Goal: Information Seeking & Learning: Learn about a topic

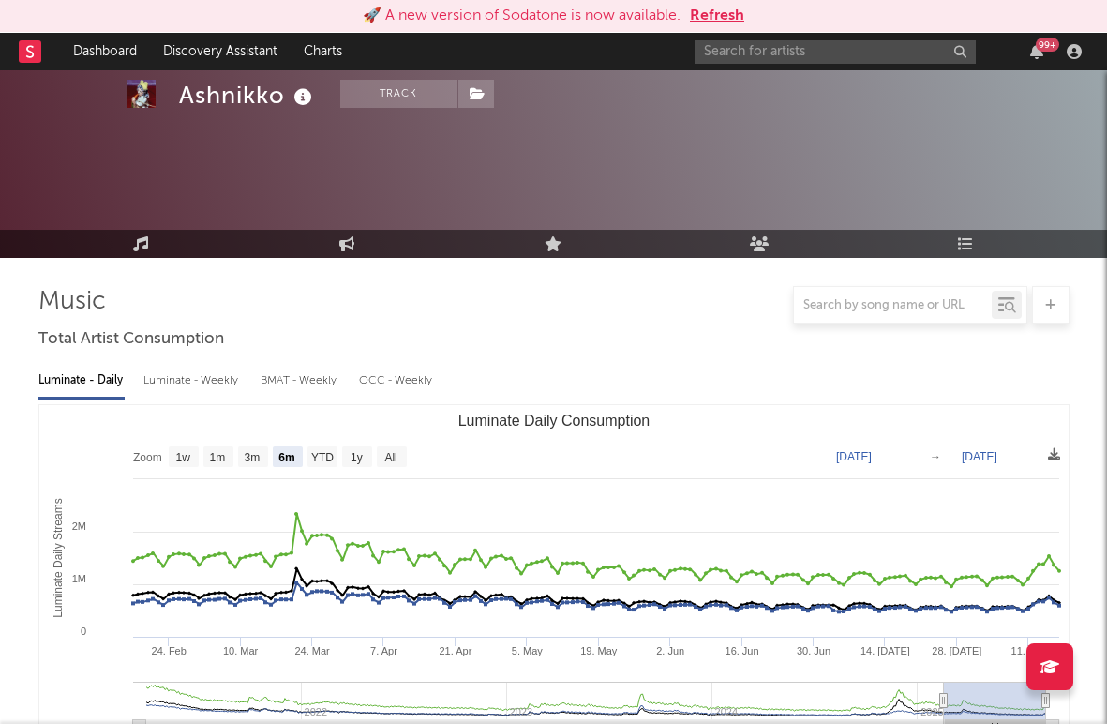
select select "6m"
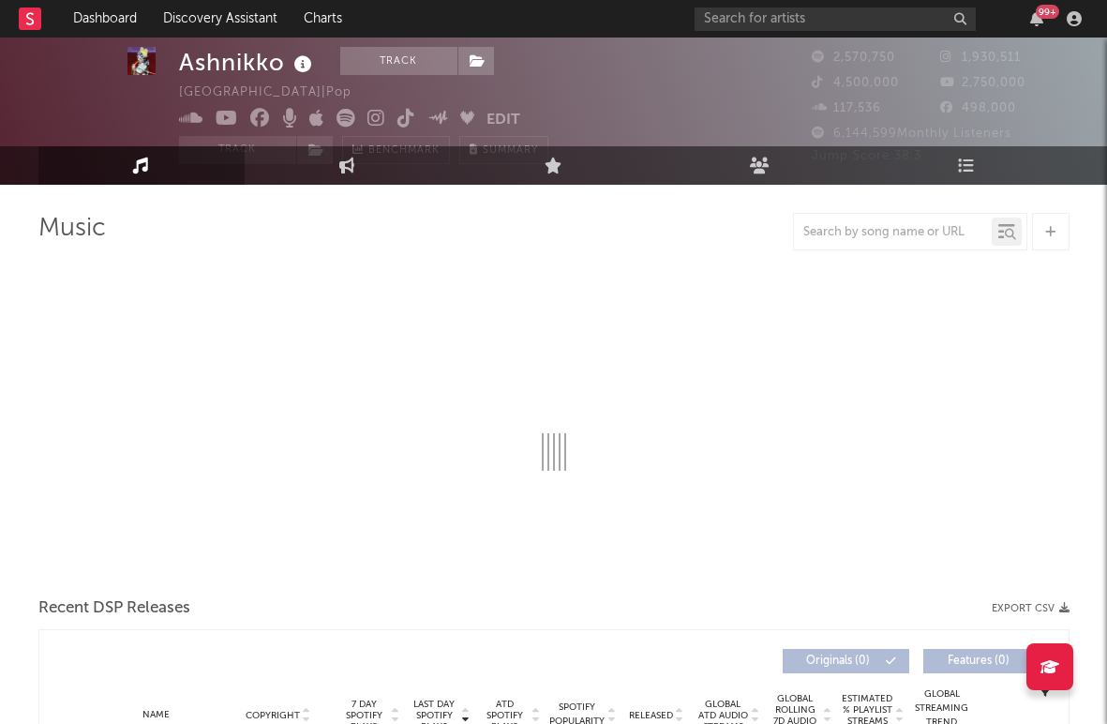
select select "6m"
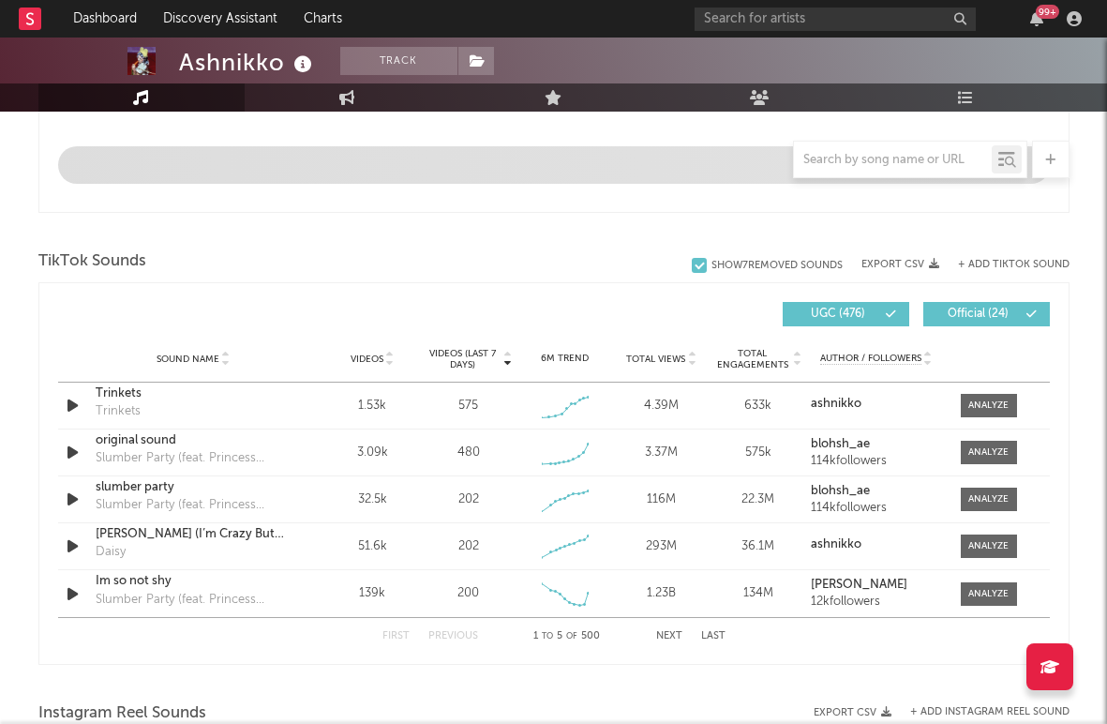
scroll to position [1147, 0]
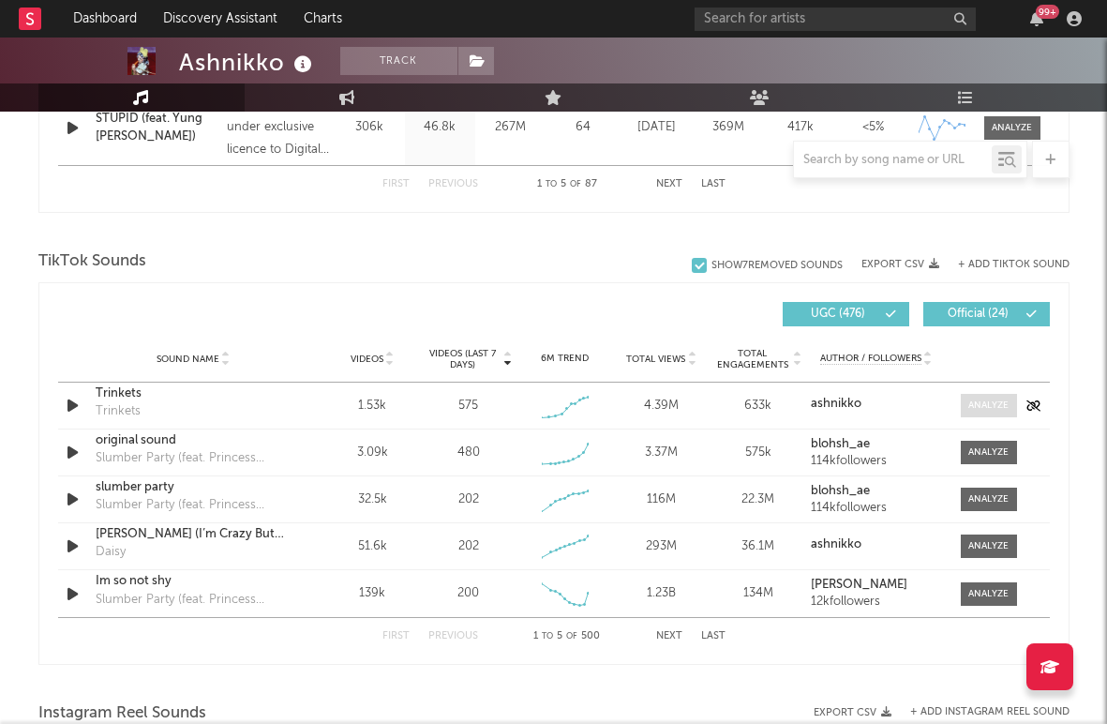
click at [978, 401] on div at bounding box center [989, 406] width 40 height 14
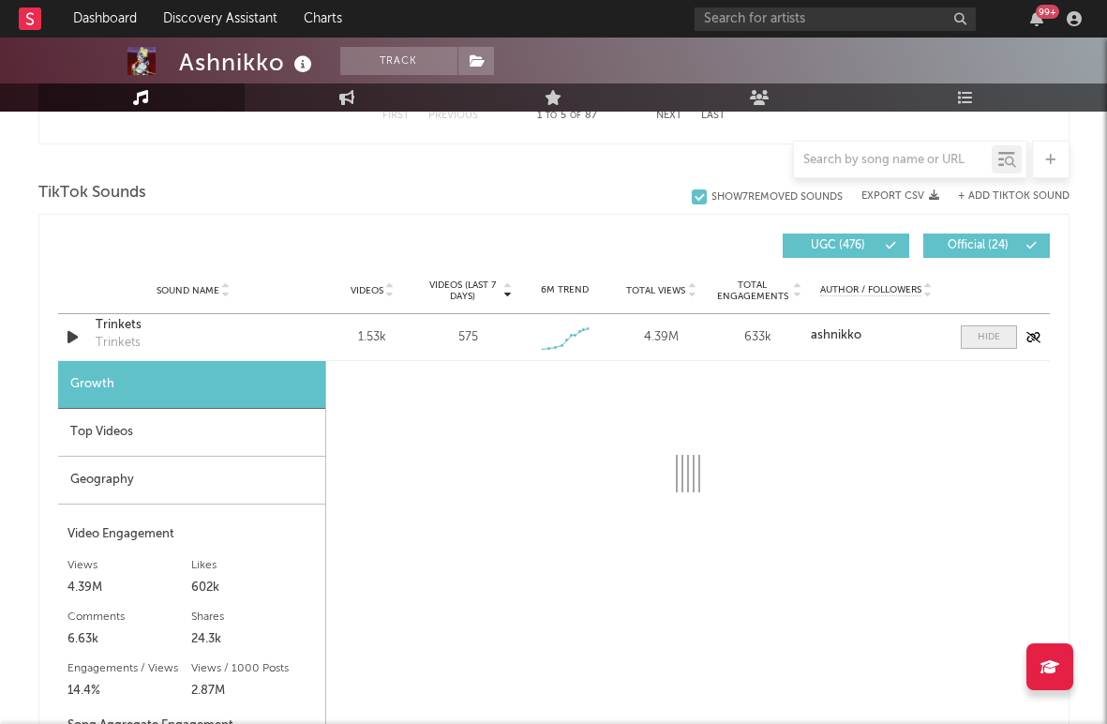
select select "1w"
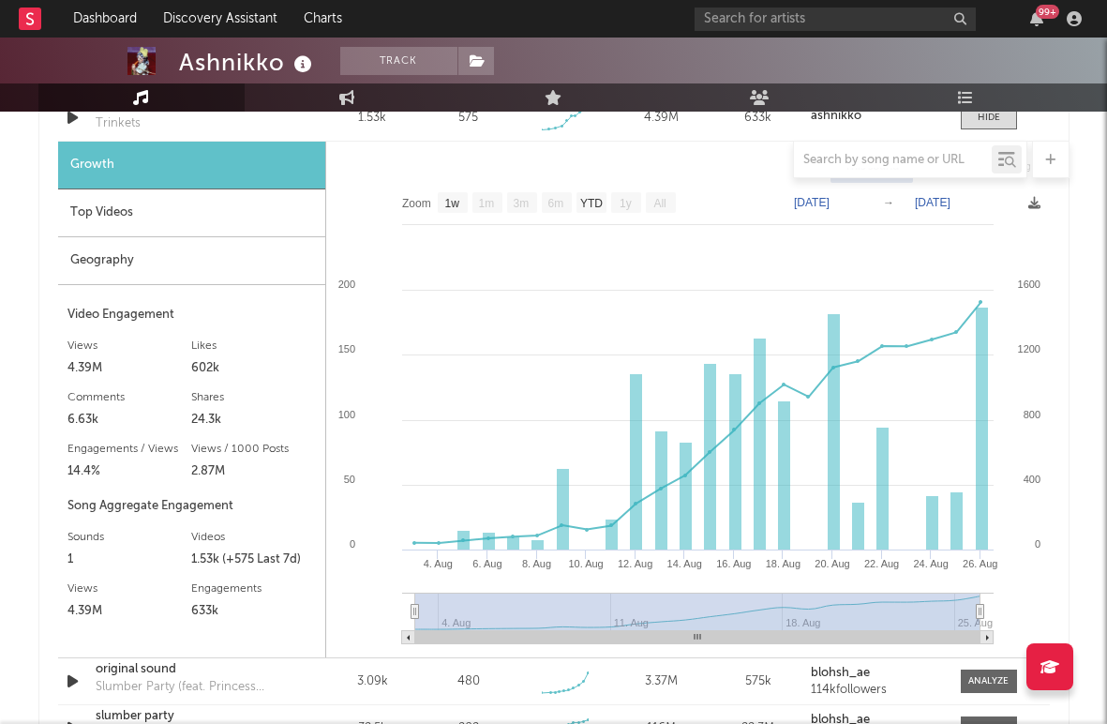
scroll to position [1438, 0]
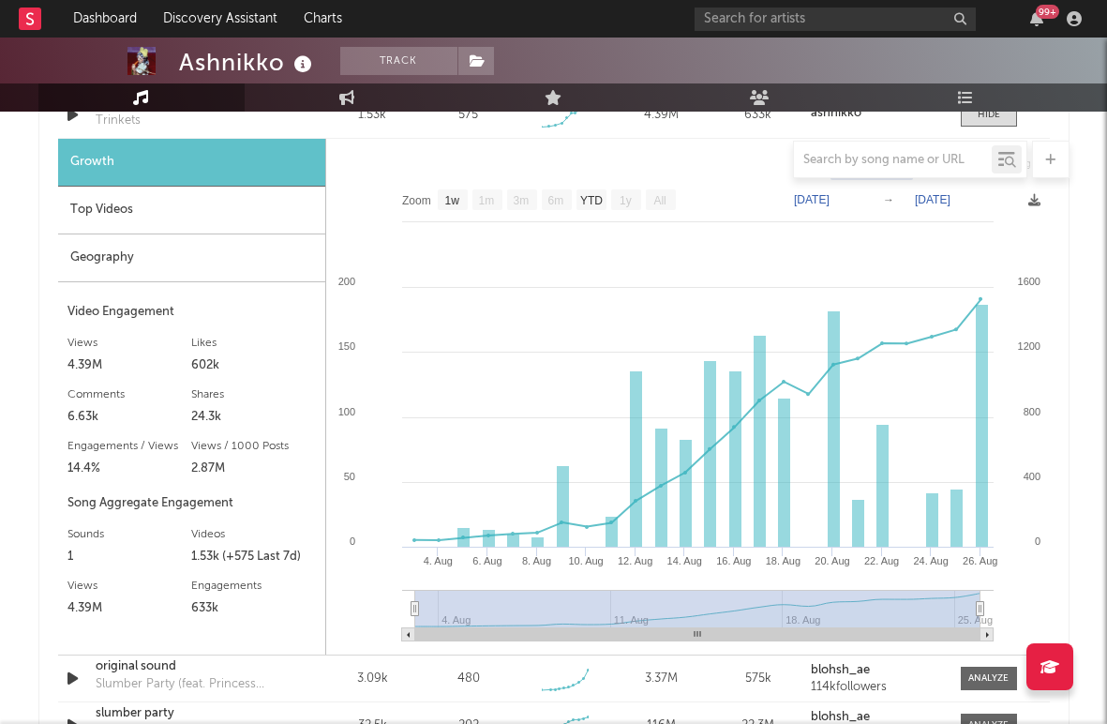
click at [202, 234] on div "Growth Top Videos Geography Video Engagement Views 4.39M Likes 602k Likes 602k …" at bounding box center [192, 397] width 268 height 516
click at [203, 254] on div "Geography" at bounding box center [191, 258] width 267 height 48
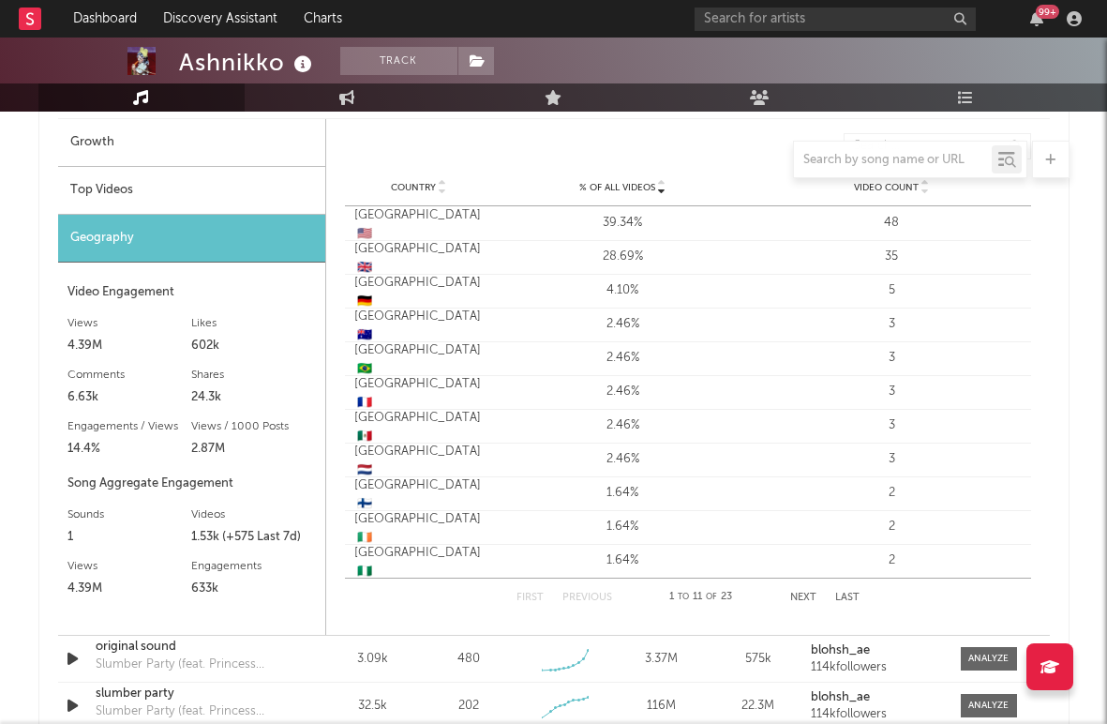
scroll to position [1428, 0]
